Goal: Information Seeking & Learning: Check status

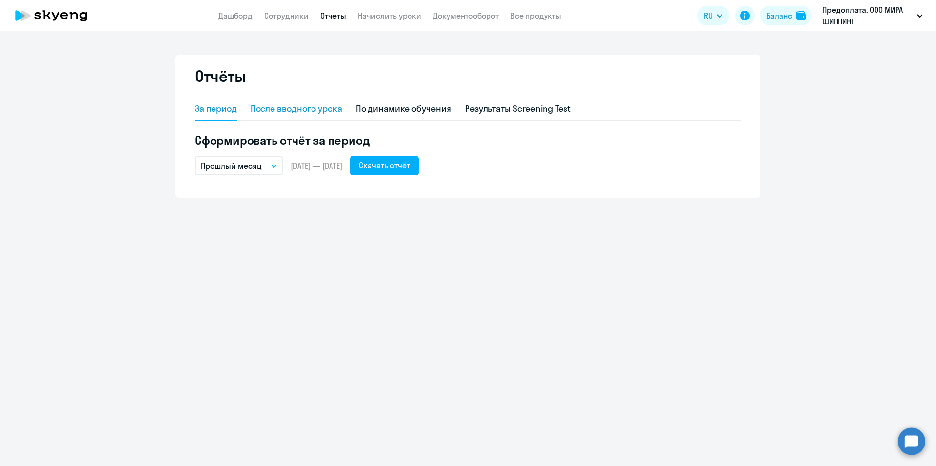
click at [290, 104] on div "После вводного урока" at bounding box center [296, 108] width 92 height 13
select select "10"
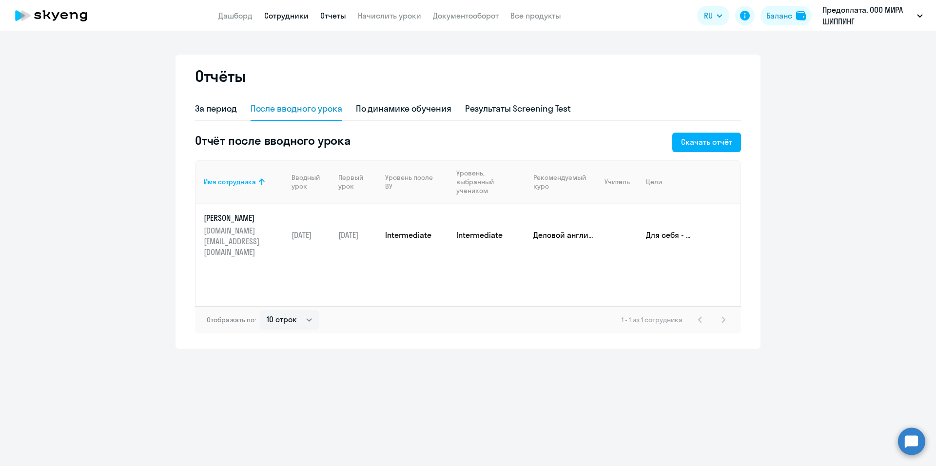
click at [281, 13] on link "Сотрудники" at bounding box center [286, 16] width 44 height 10
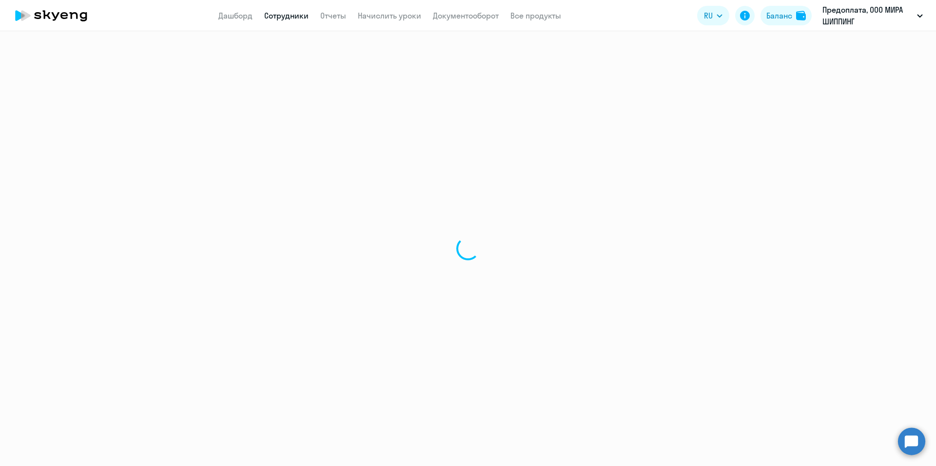
select select "30"
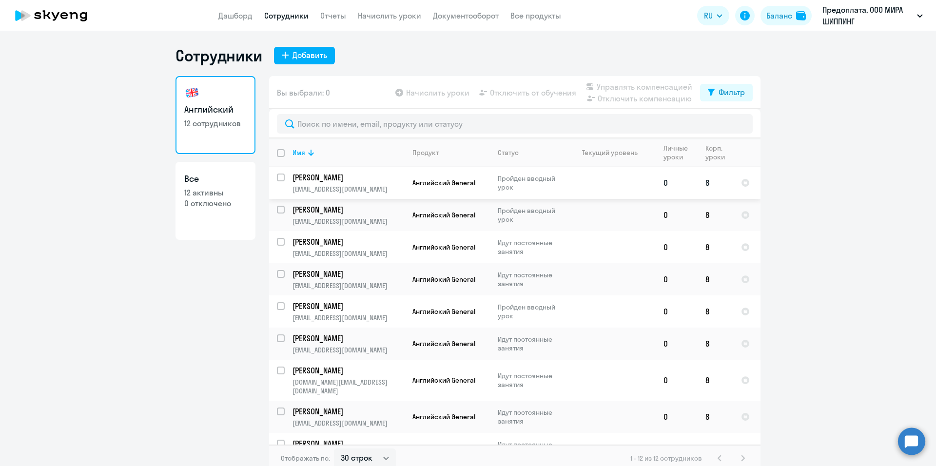
click at [558, 184] on p "Пройден вводный урок" at bounding box center [531, 183] width 67 height 18
select select "english"
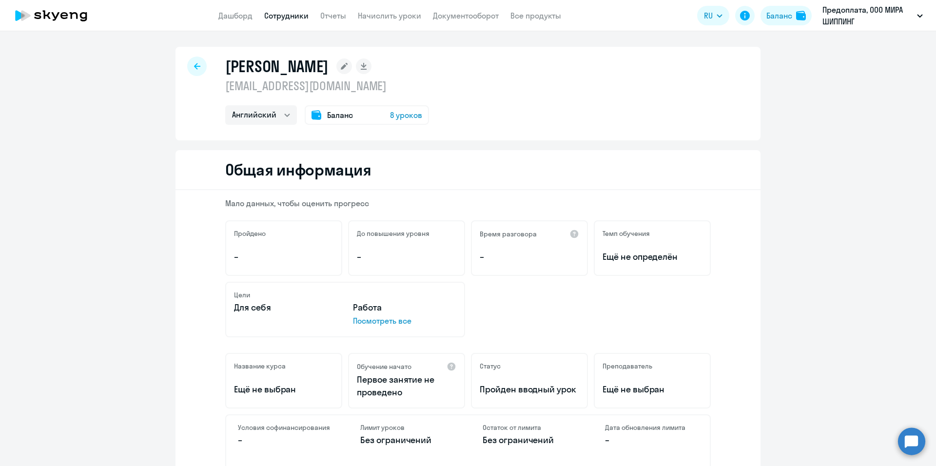
click at [194, 67] on icon at bounding box center [197, 66] width 6 height 7
select select "30"
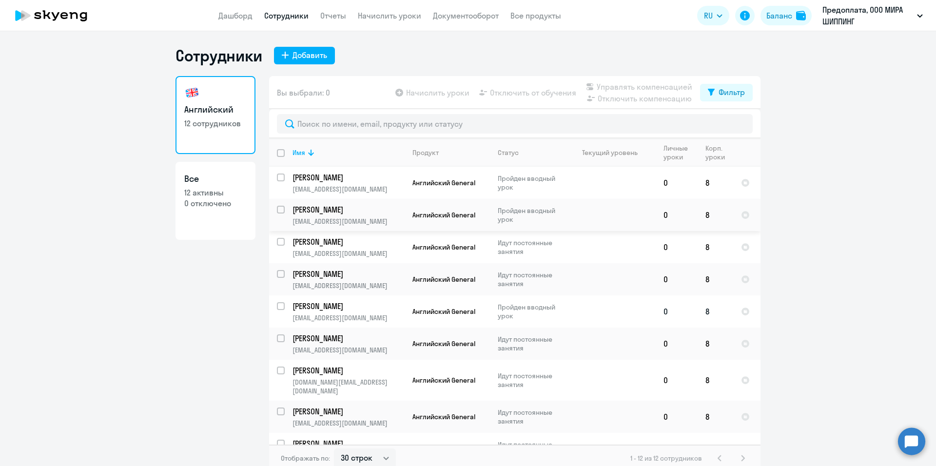
scroll to position [108, 0]
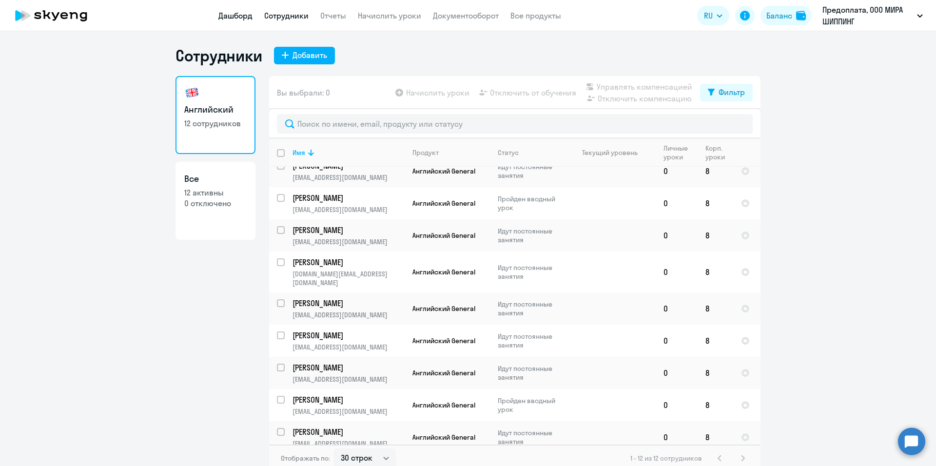
click at [244, 15] on link "Дашборд" at bounding box center [235, 16] width 34 height 10
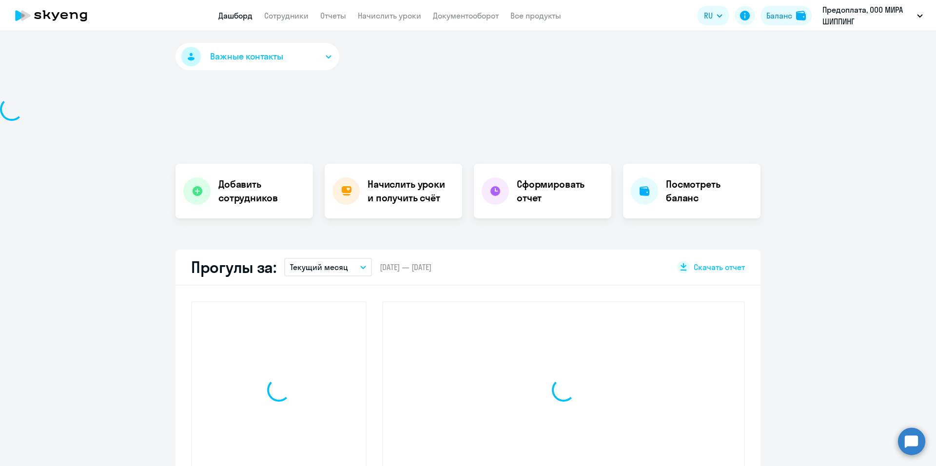
select select "30"
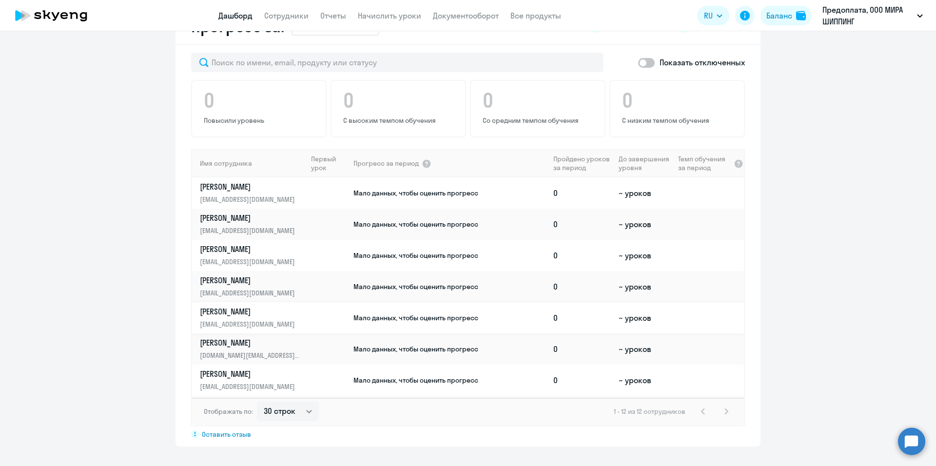
scroll to position [154, 0]
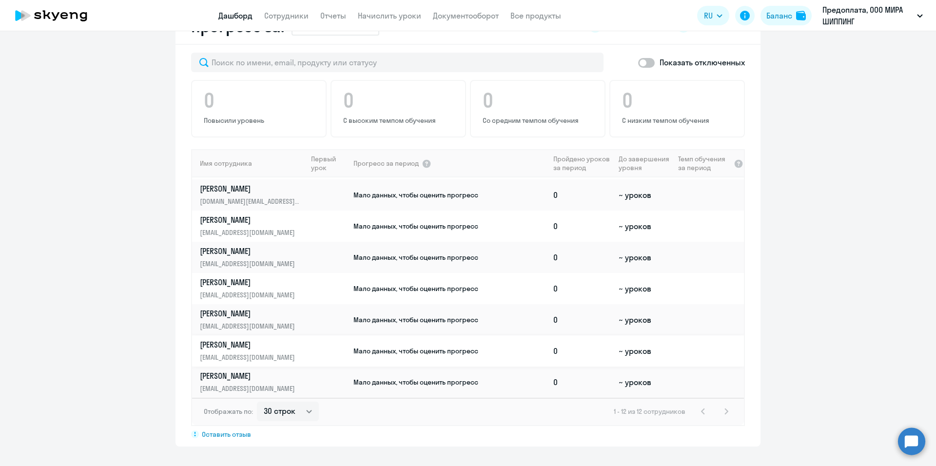
click at [426, 350] on span "Мало данных, чтобы оценить прогресс" at bounding box center [415, 350] width 125 height 9
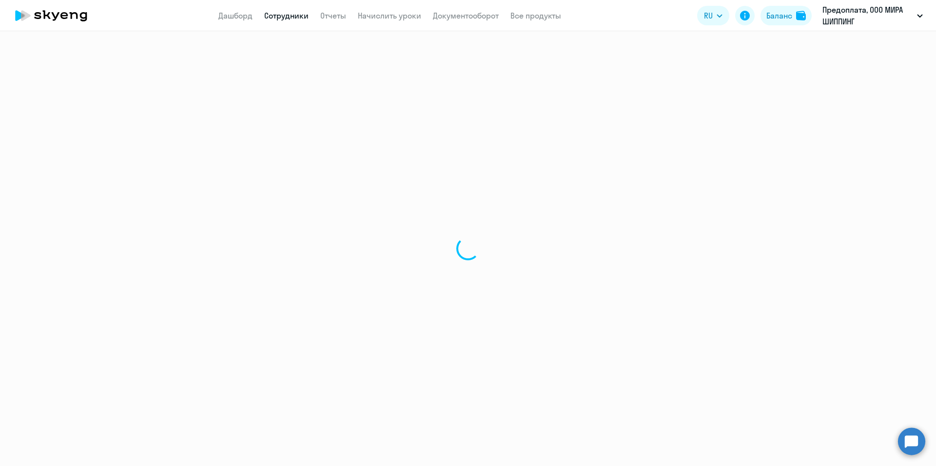
select select "english"
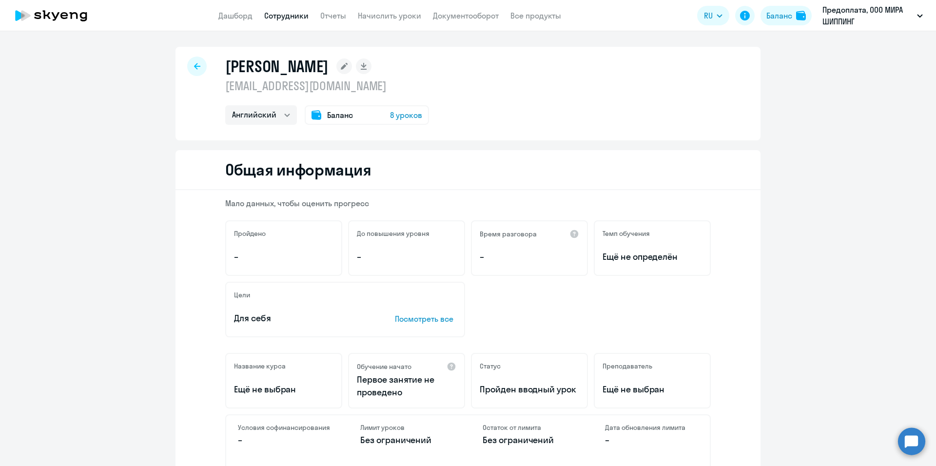
scroll to position [146, 0]
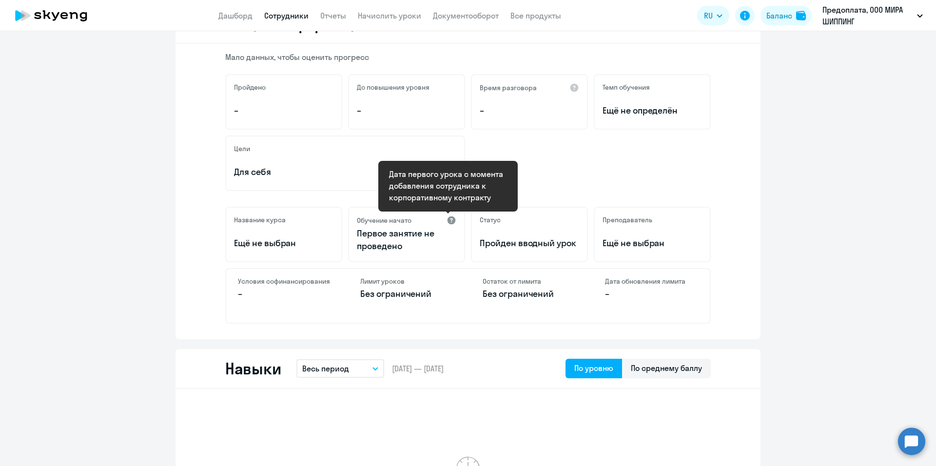
click at [447, 222] on div at bounding box center [451, 220] width 10 height 10
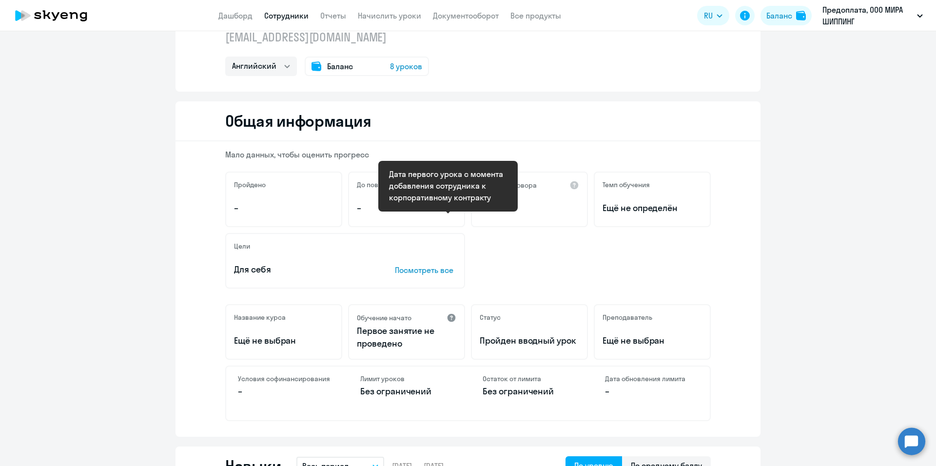
scroll to position [0, 0]
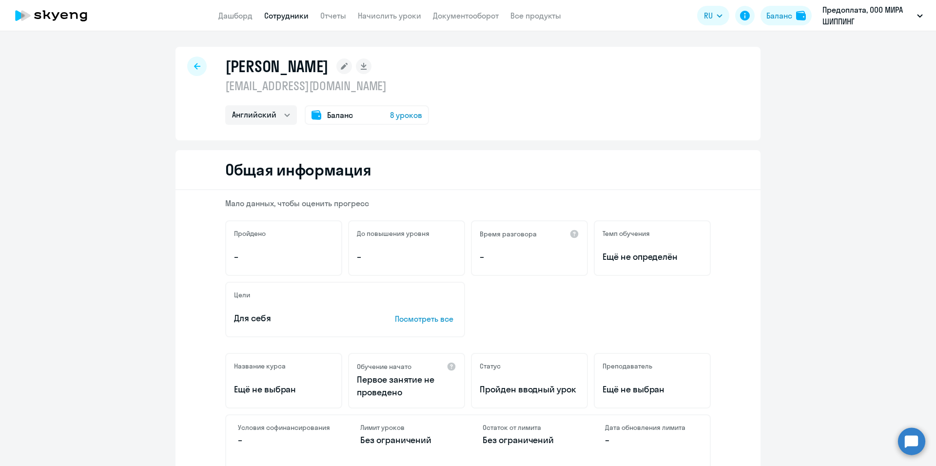
click at [182, 62] on div "[PERSON_NAME] [EMAIL_ADDRESS][DOMAIN_NAME] Английский Баланс 8 уроков" at bounding box center [467, 94] width 585 height 94
click at [190, 63] on div at bounding box center [196, 66] width 19 height 19
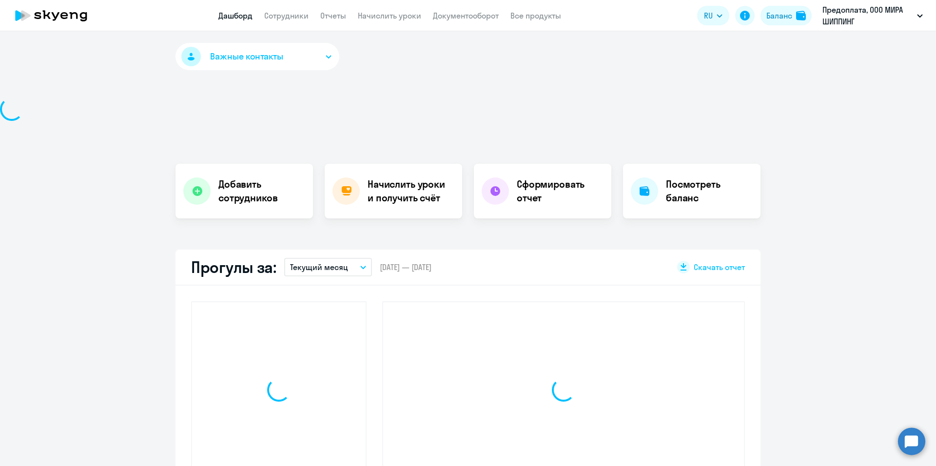
select select "30"
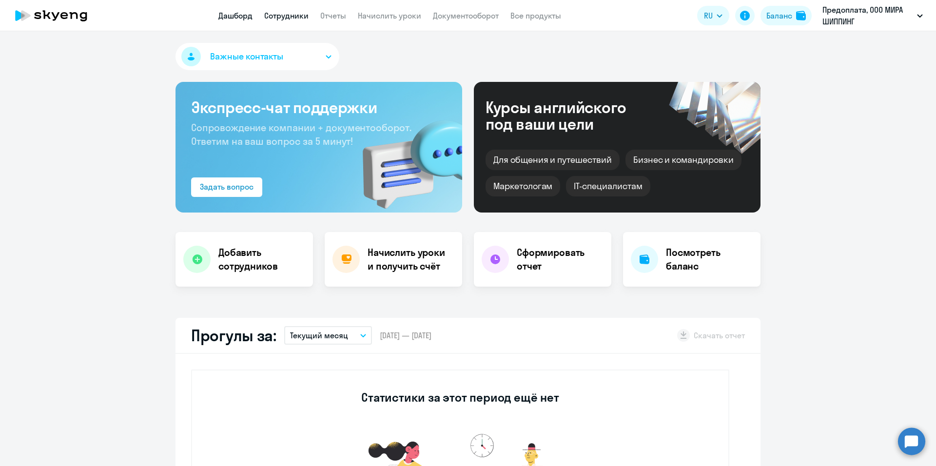
click at [284, 18] on link "Сотрудники" at bounding box center [286, 16] width 44 height 10
select select "30"
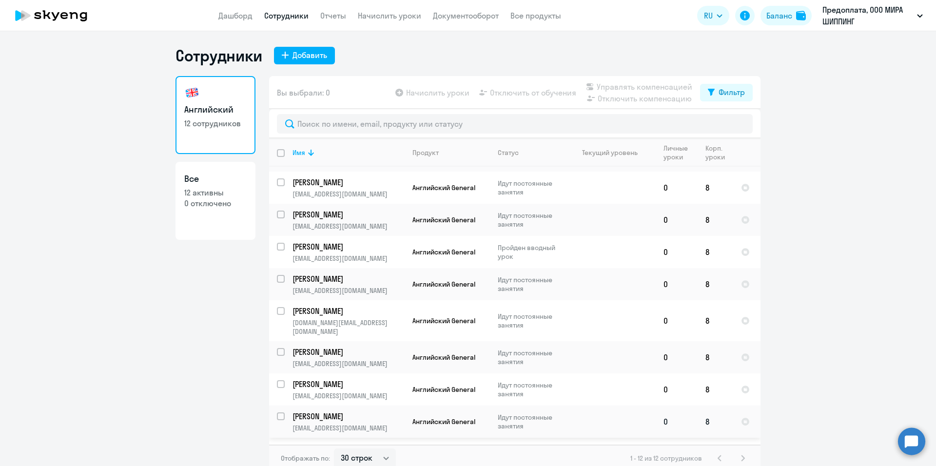
scroll to position [11, 0]
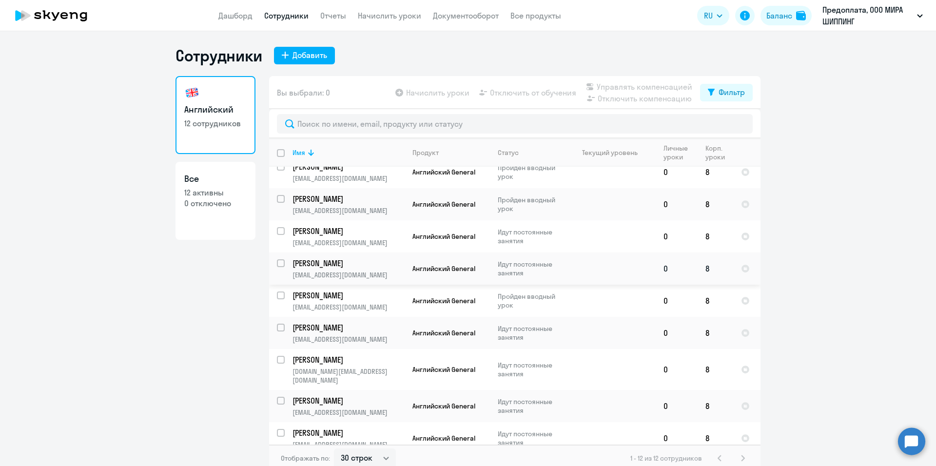
click at [512, 268] on p "Идут постоянные занятия" at bounding box center [531, 269] width 67 height 18
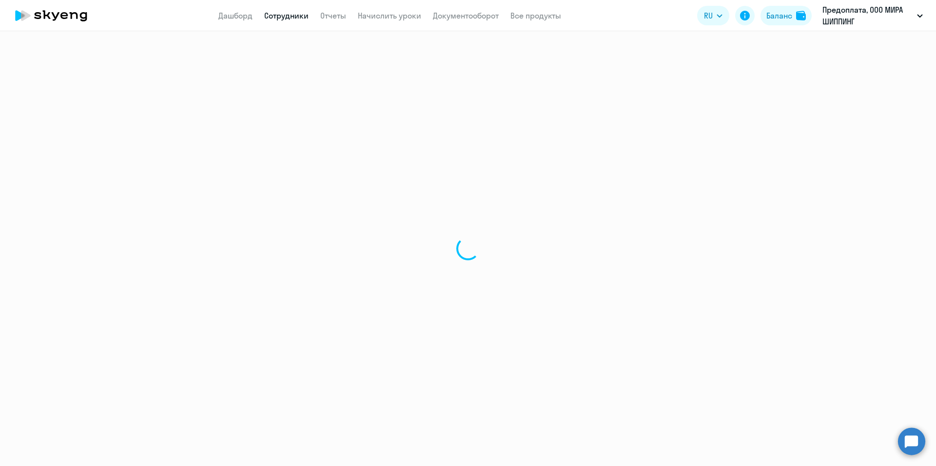
select select "english"
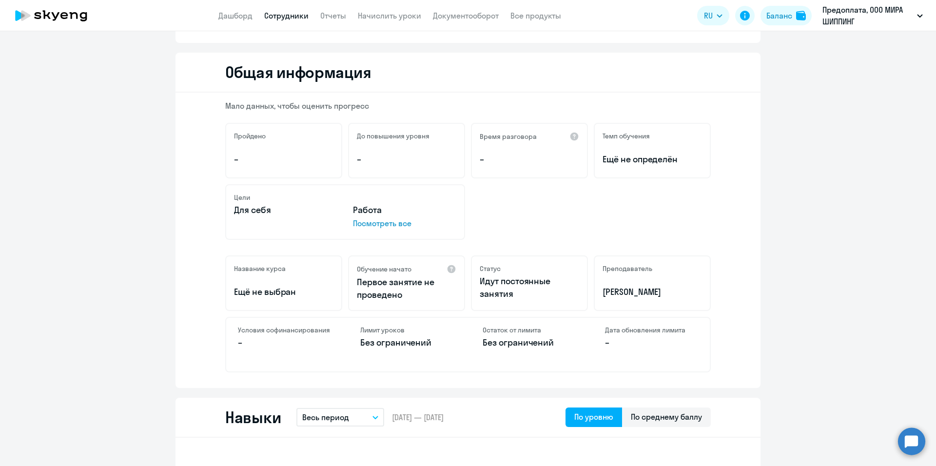
scroll to position [146, 0]
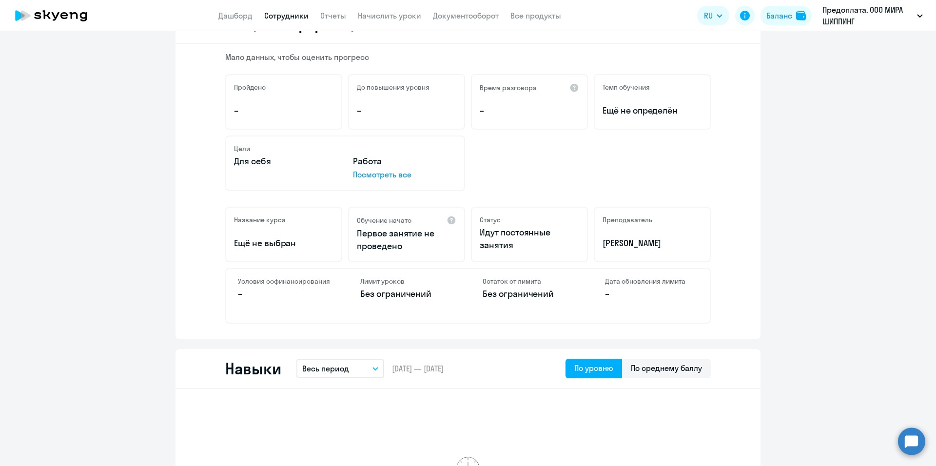
click at [77, 15] on icon at bounding box center [74, 15] width 8 height 7
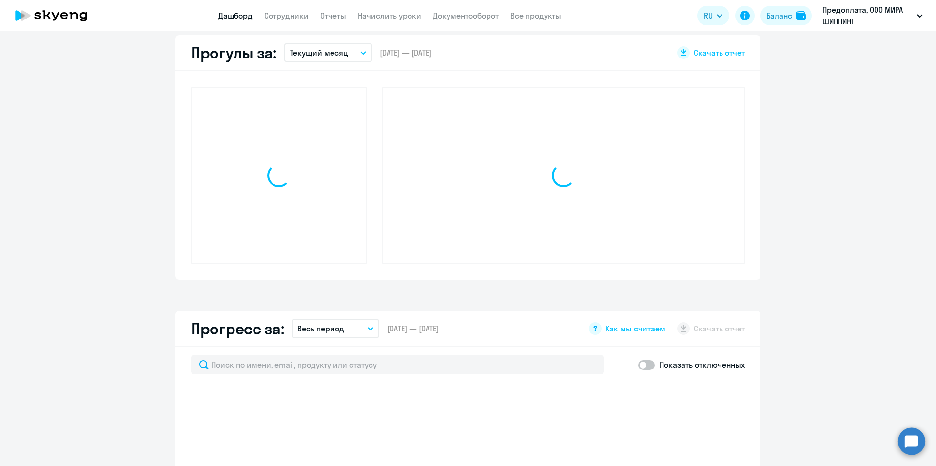
select select "30"
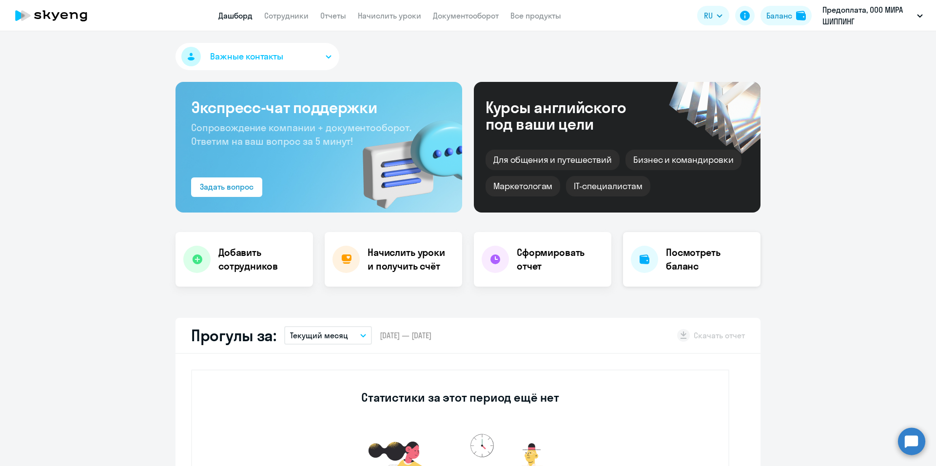
click at [682, 260] on h4 "Посмотреть баланс" at bounding box center [709, 259] width 87 height 27
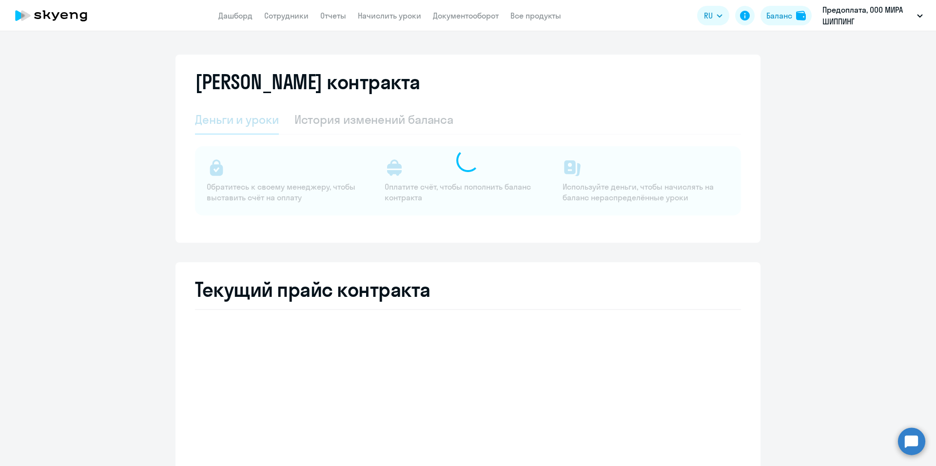
select select "english_adult_not_native_speaker"
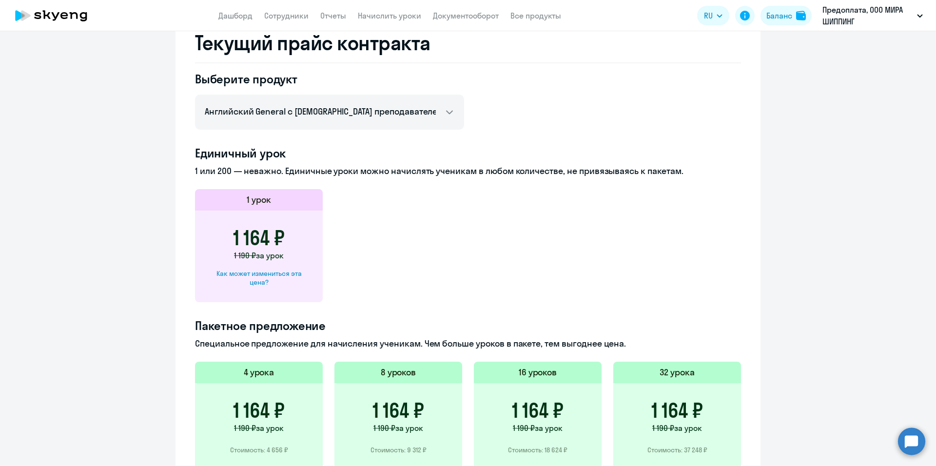
scroll to position [341, 0]
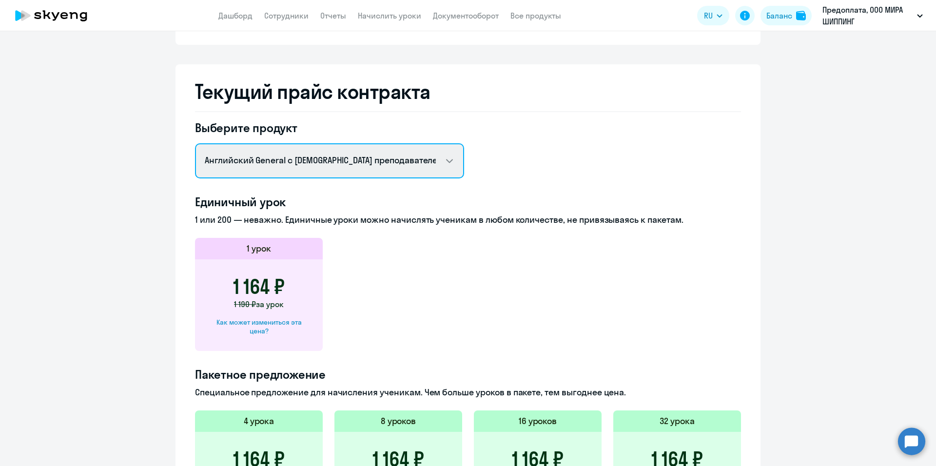
click at [441, 159] on select "Английский General с русскоговорящим преподавателем Английский General с [DEMOG…" at bounding box center [329, 160] width 269 height 35
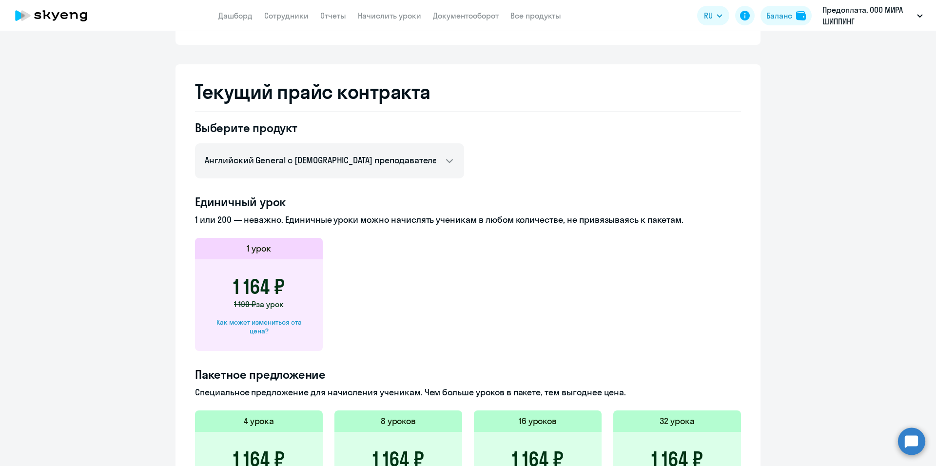
click at [562, 168] on div "Выберите продукт Английский General с русскоговорящим преподавателем Английский…" at bounding box center [468, 390] width 546 height 540
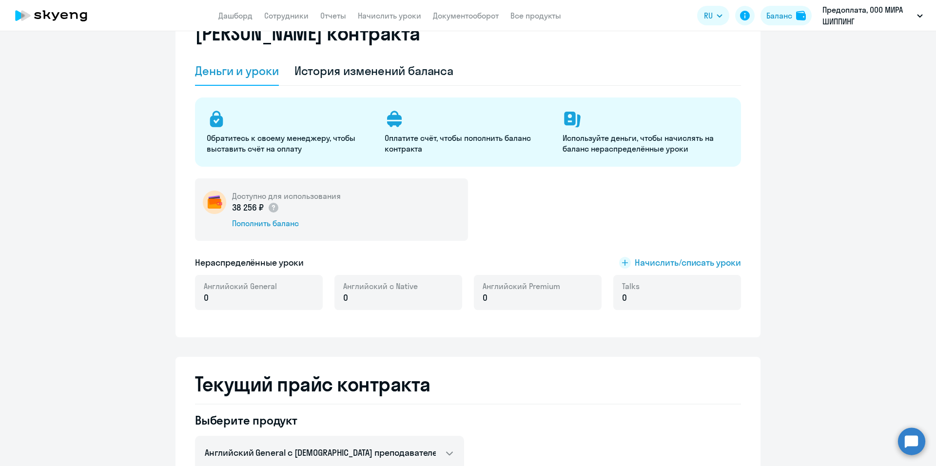
scroll to position [244, 0]
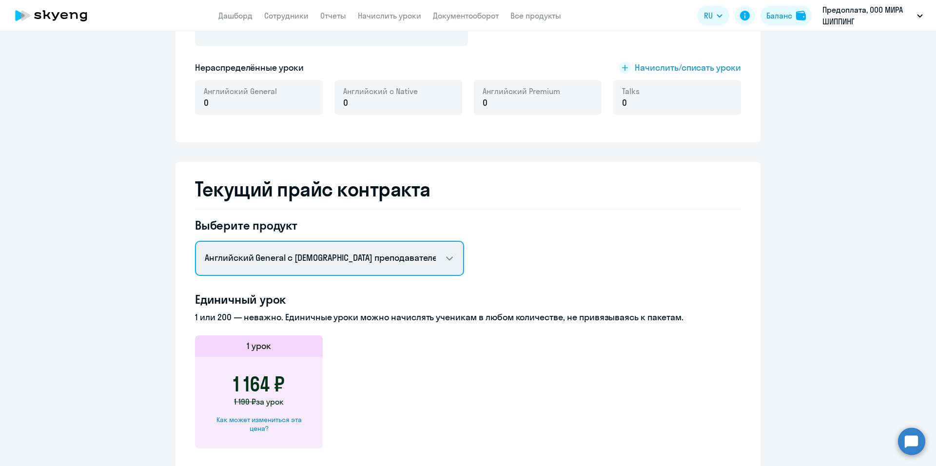
click at [450, 262] on select "Английский General с русскоговорящим преподавателем Английский General с [DEMOG…" at bounding box center [329, 258] width 269 height 35
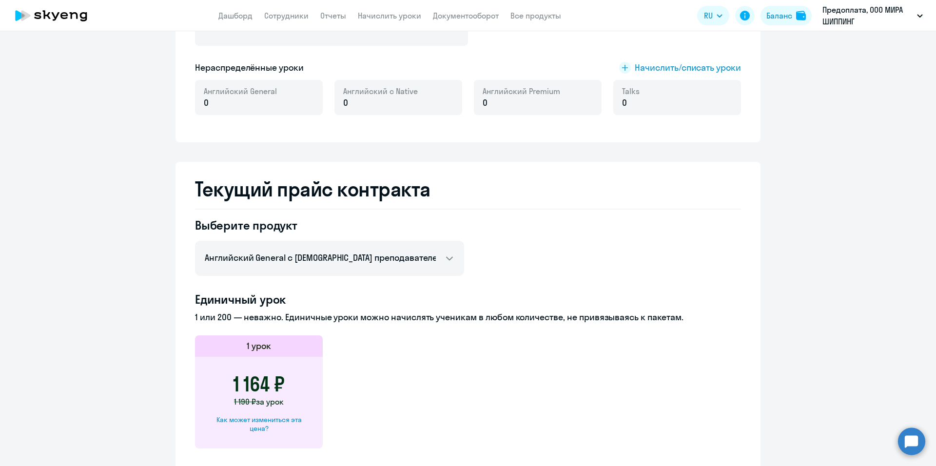
click at [616, 367] on app-price-card "1 урок 1 164 ₽ 1 190 ₽ за урок Как может измениться эта цена?" at bounding box center [468, 391] width 546 height 113
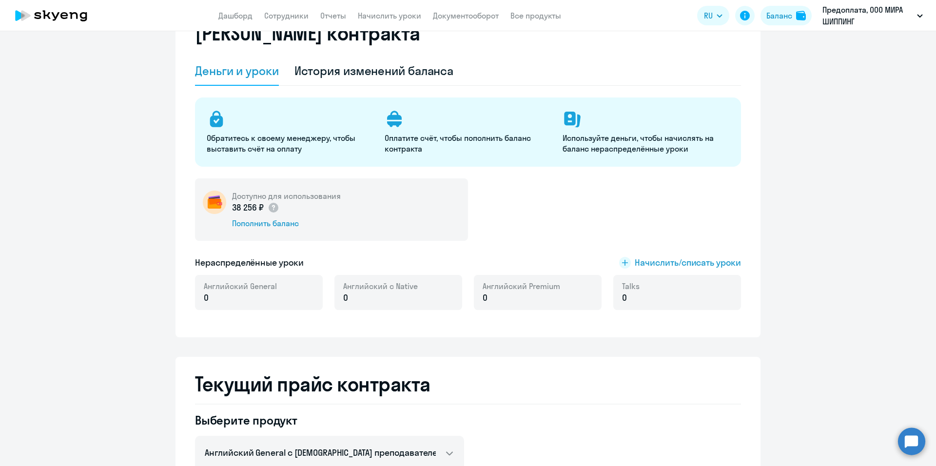
scroll to position [0, 0]
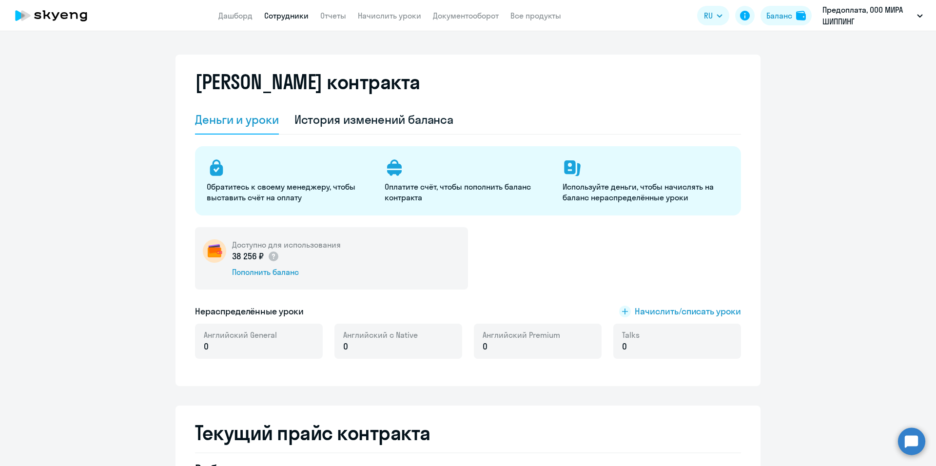
click at [284, 11] on link "Сотрудники" at bounding box center [286, 16] width 44 height 10
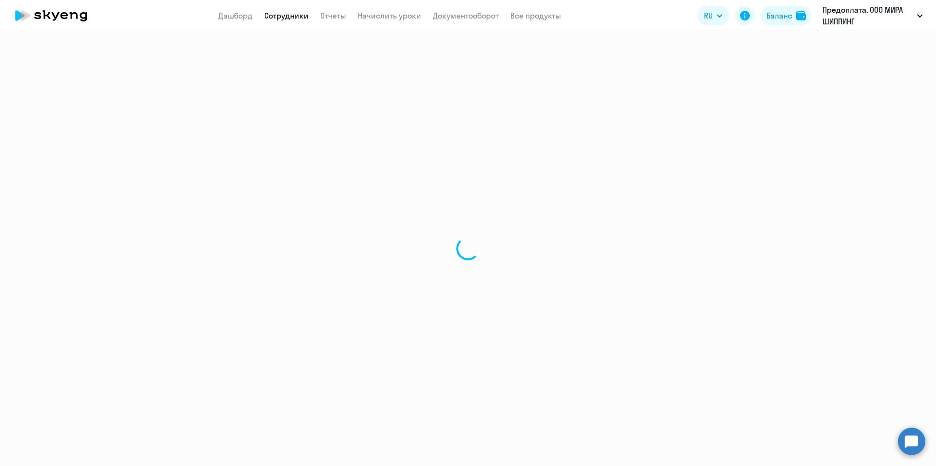
select select "30"
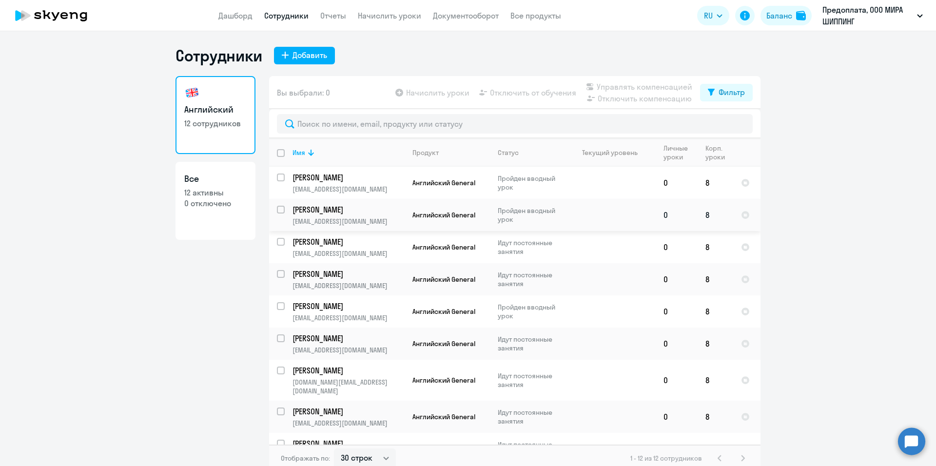
click at [518, 210] on p "Пройден вводный урок" at bounding box center [531, 215] width 67 height 18
select select "english"
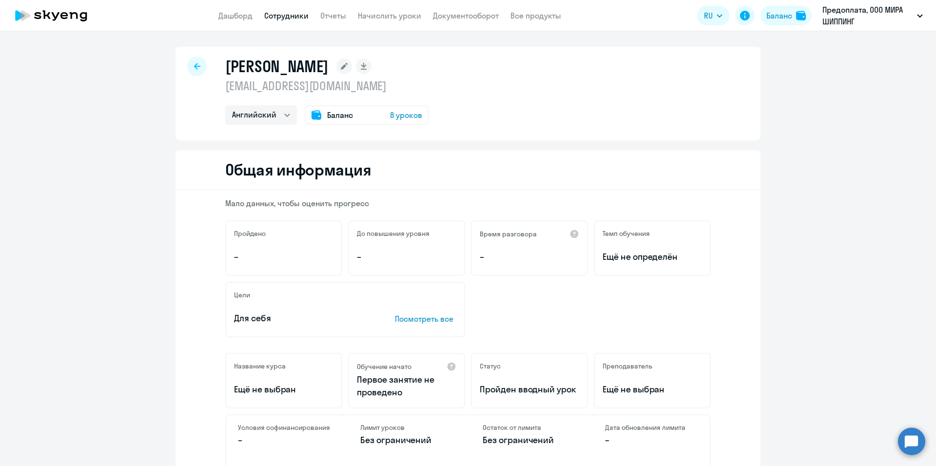
scroll to position [97, 0]
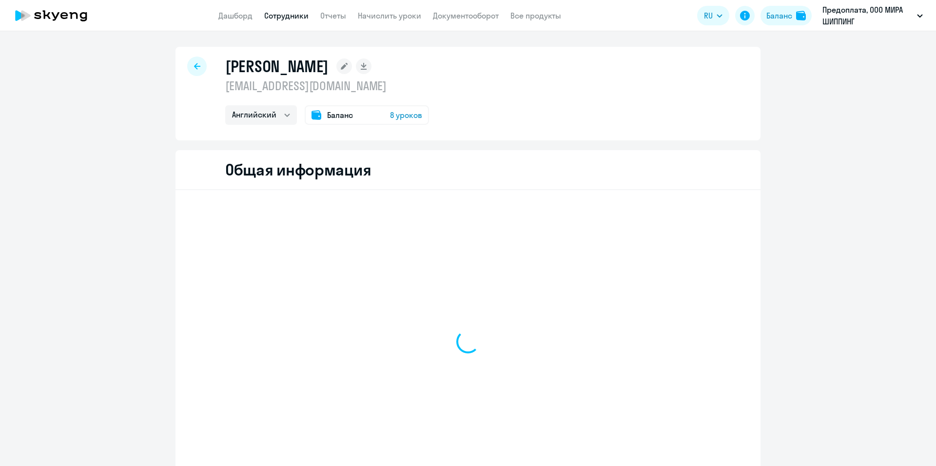
select select "english"
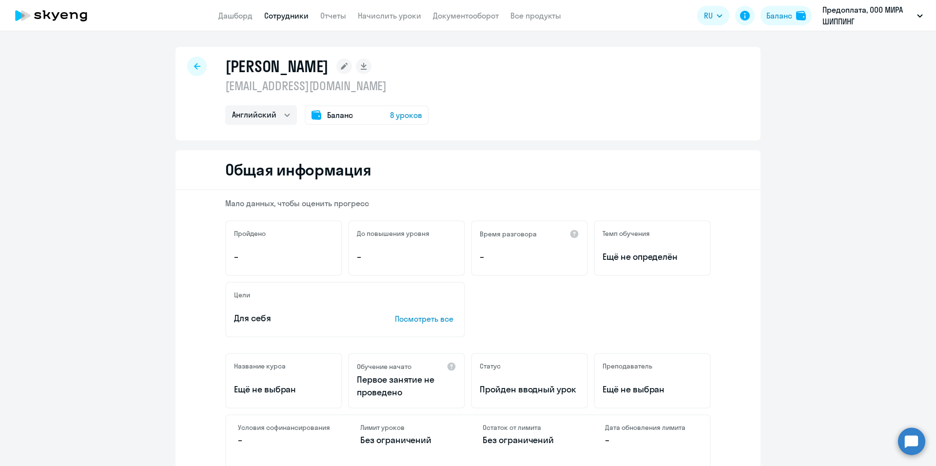
click at [194, 69] on icon at bounding box center [197, 66] width 6 height 6
select select "30"
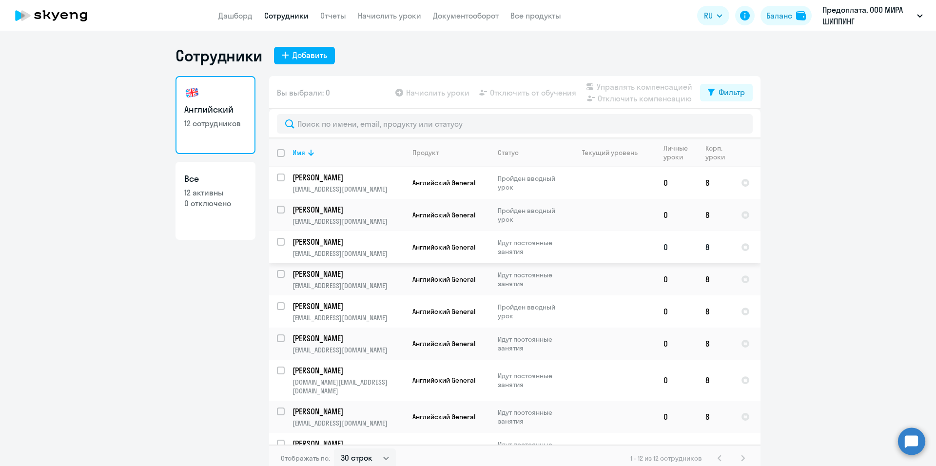
scroll to position [108, 0]
